Goal: Transaction & Acquisition: Purchase product/service

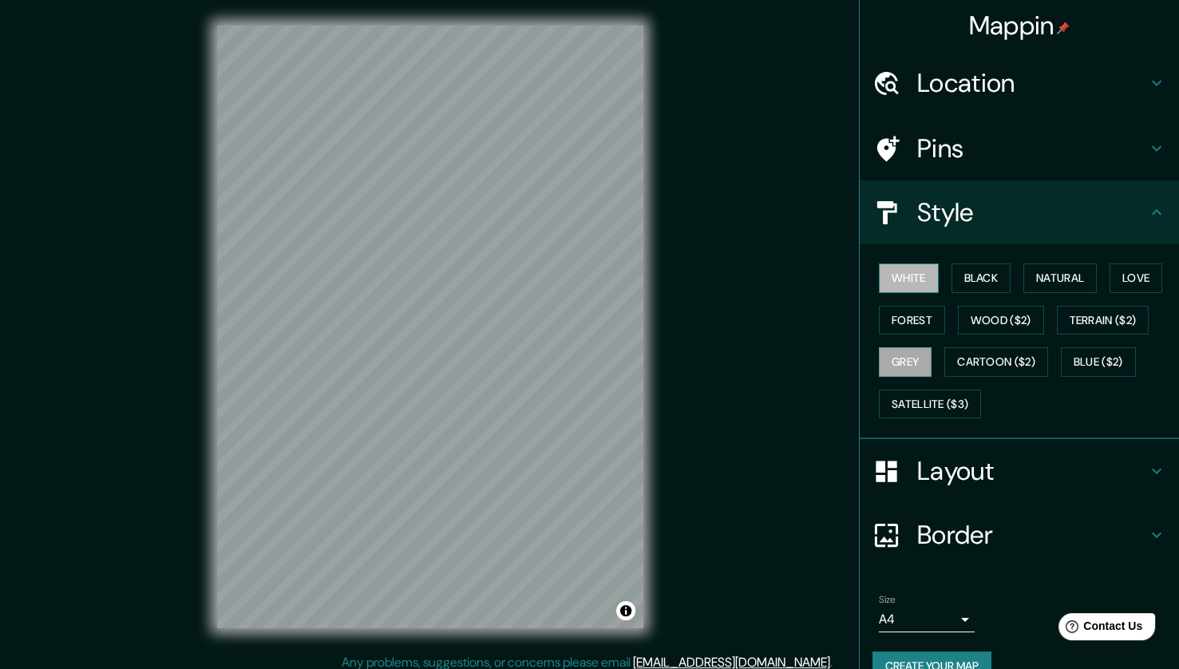
click at [892, 273] on button "White" at bounding box center [909, 278] width 60 height 30
click at [1049, 277] on button "Natural" at bounding box center [1059, 278] width 73 height 30
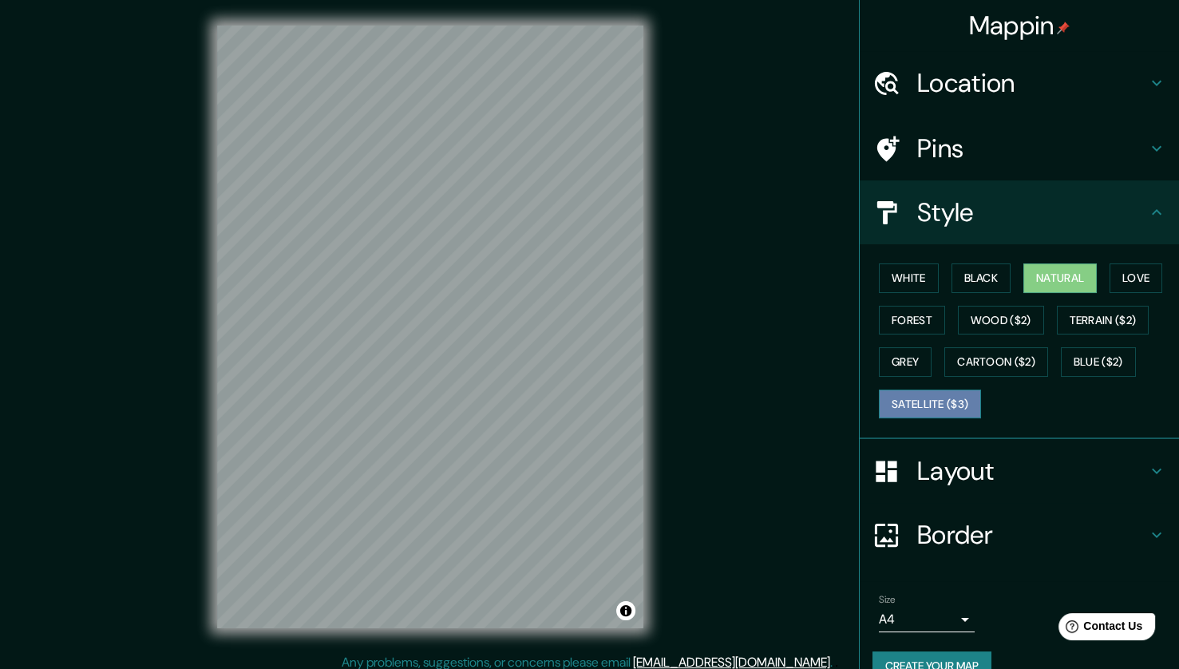
click at [929, 397] on button "Satellite ($3)" at bounding box center [930, 404] width 102 height 30
click at [912, 276] on button "White" at bounding box center [909, 278] width 60 height 30
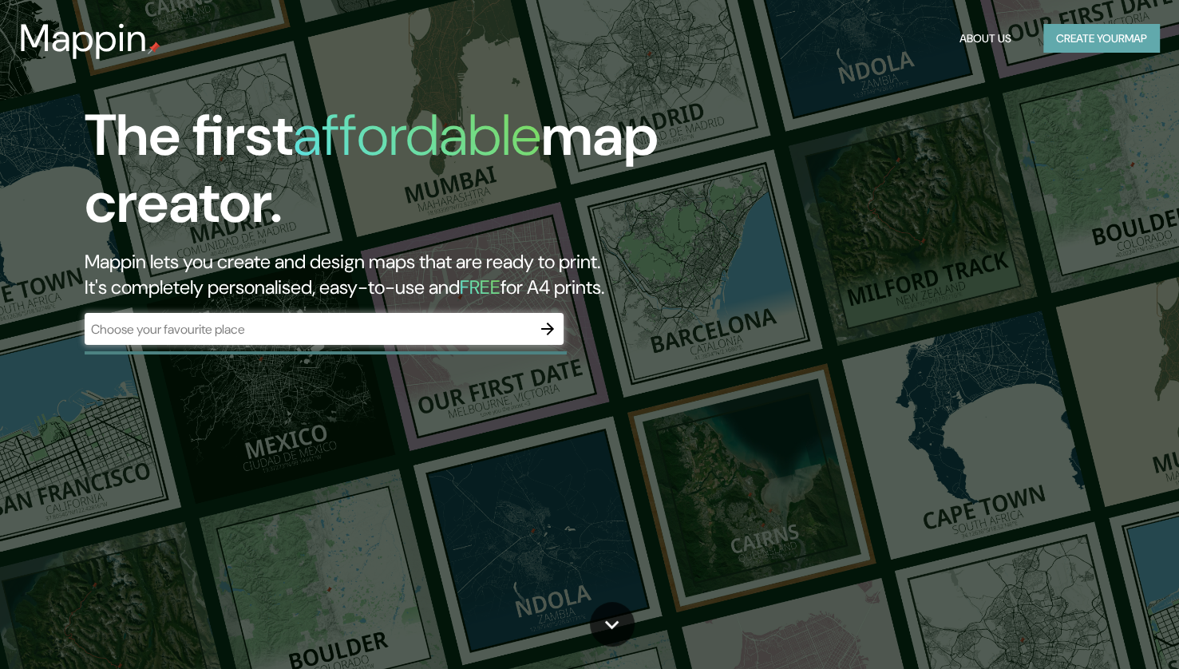
click at [1067, 40] on button "Create your map" at bounding box center [1101, 39] width 117 height 30
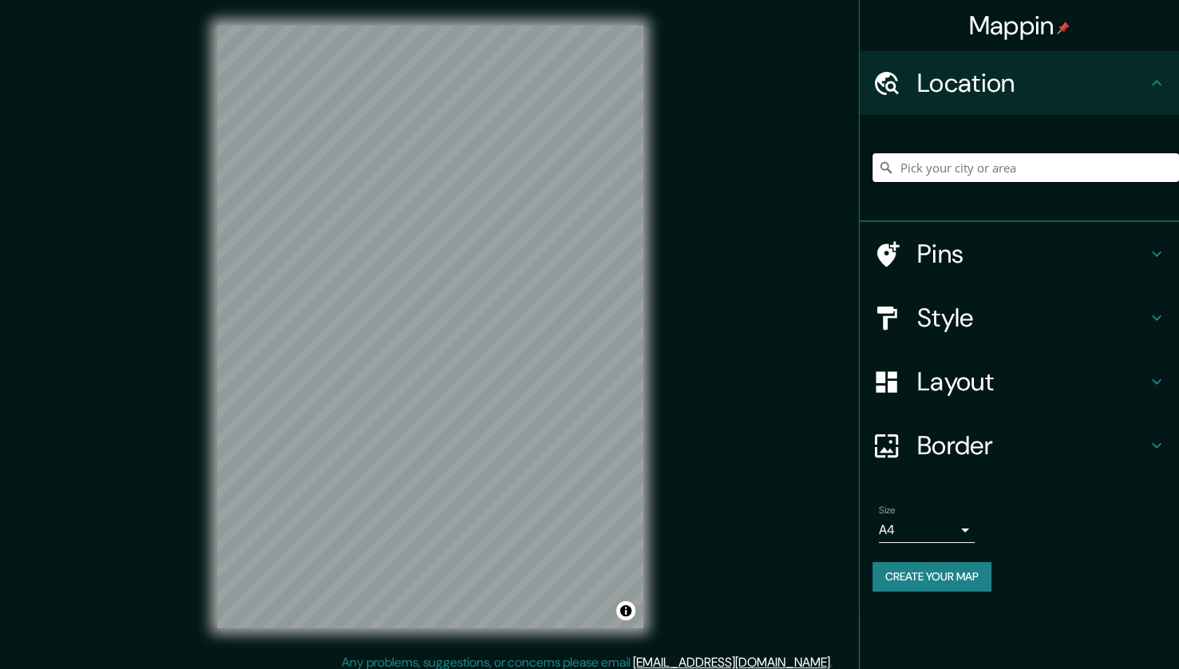
click at [962, 162] on input "Pick your city or area" at bounding box center [1025, 167] width 306 height 29
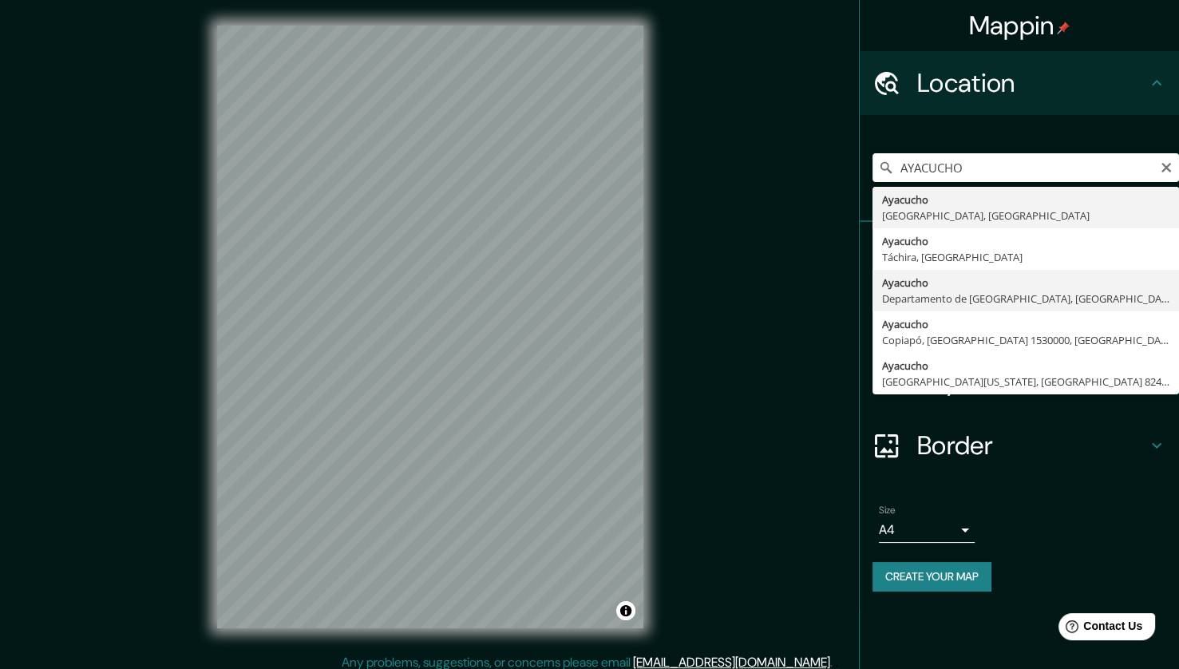
type input "[GEOGRAPHIC_DATA], [GEOGRAPHIC_DATA], [GEOGRAPHIC_DATA]"
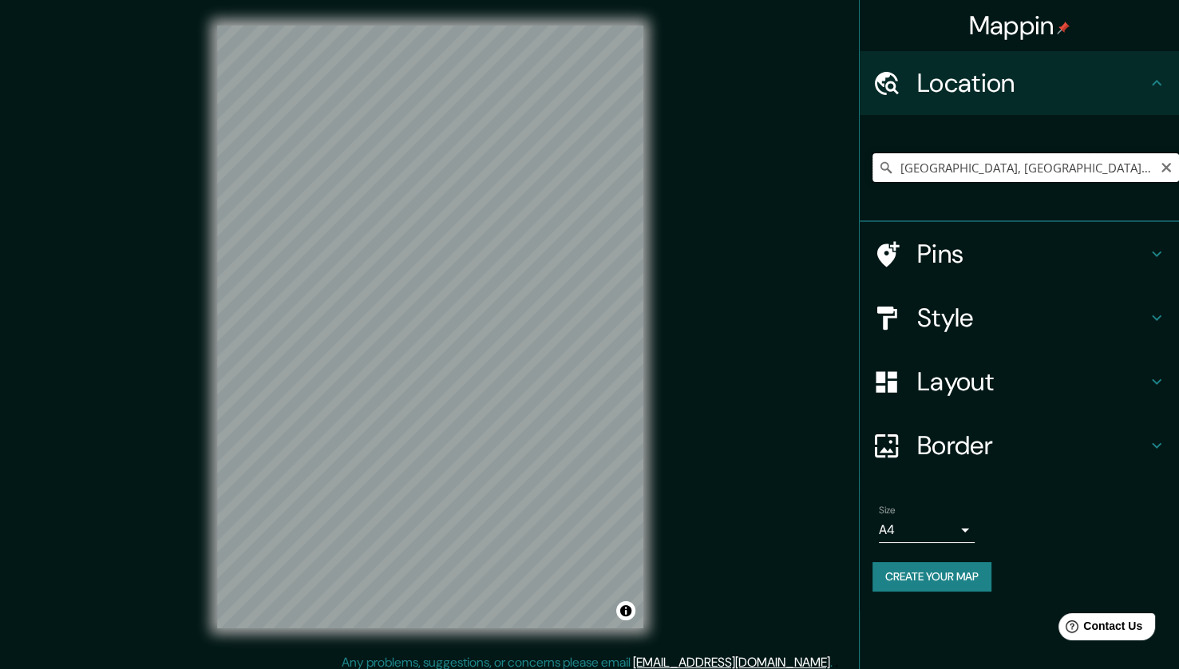
click at [934, 177] on input "[GEOGRAPHIC_DATA], [GEOGRAPHIC_DATA], [GEOGRAPHIC_DATA]" at bounding box center [1025, 167] width 306 height 29
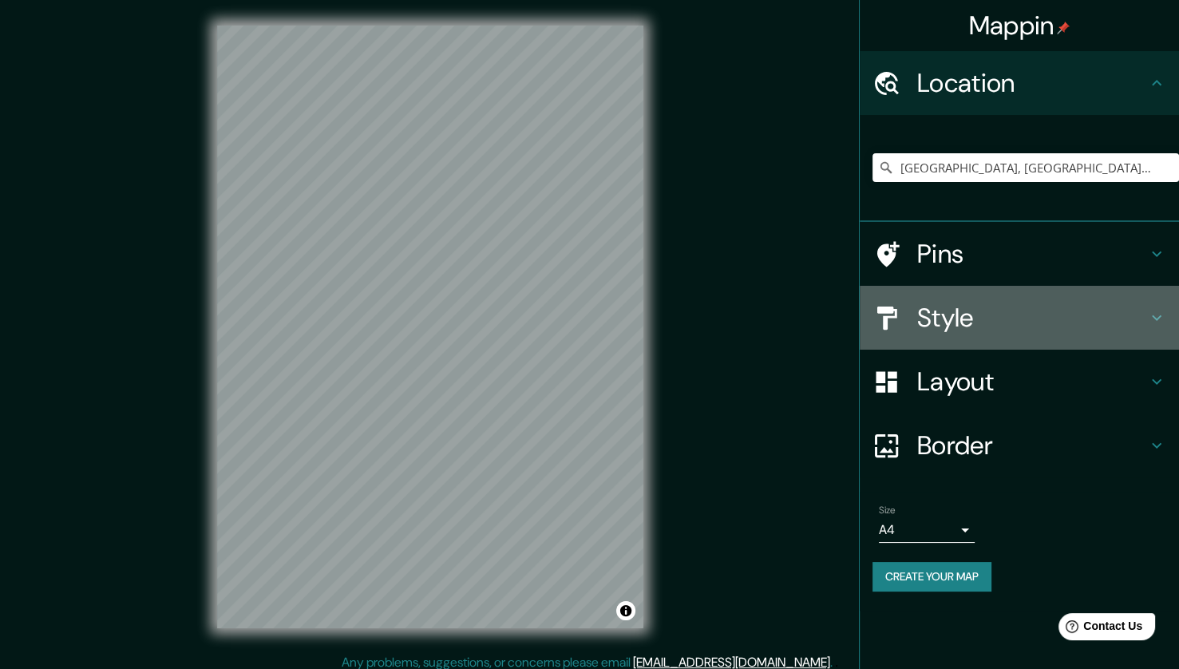
click at [1065, 330] on h4 "Style" at bounding box center [1032, 318] width 230 height 32
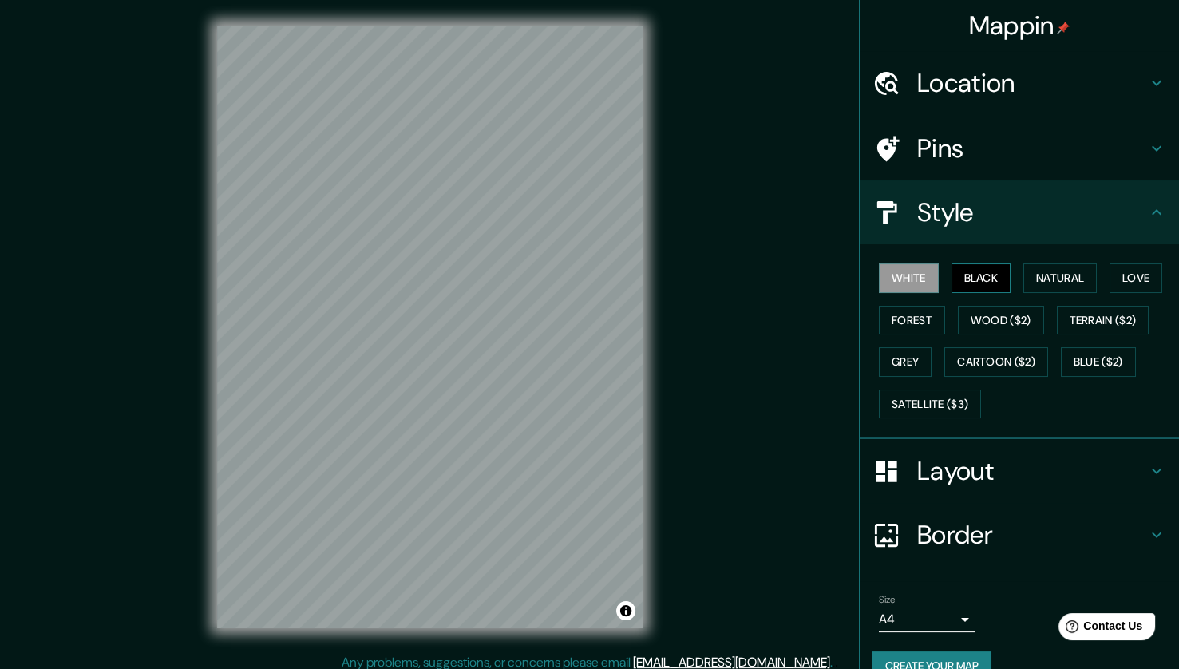
click at [964, 268] on button "Black" at bounding box center [981, 278] width 60 height 30
click at [909, 318] on button "Forest" at bounding box center [912, 321] width 66 height 30
click at [899, 356] on button "Grey" at bounding box center [905, 362] width 53 height 30
click at [1027, 285] on button "Natural" at bounding box center [1059, 278] width 73 height 30
